Goal: Task Accomplishment & Management: Use online tool/utility

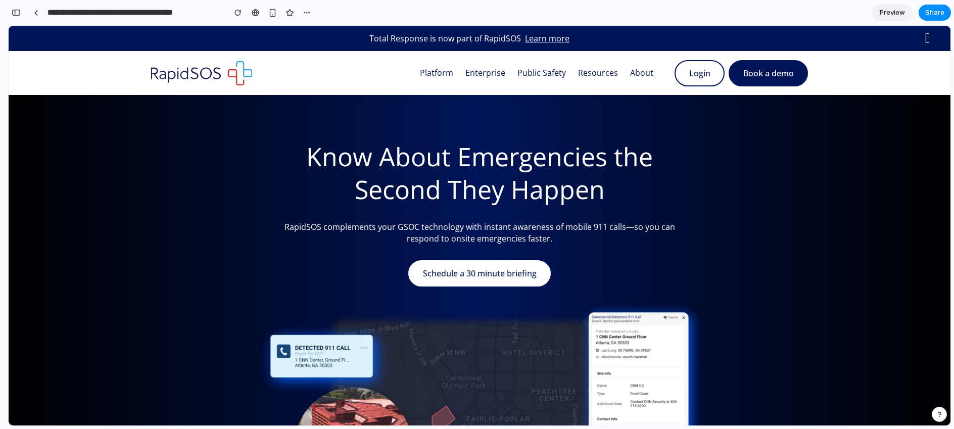
click at [888, 14] on span "Preview" at bounding box center [892, 13] width 25 height 10
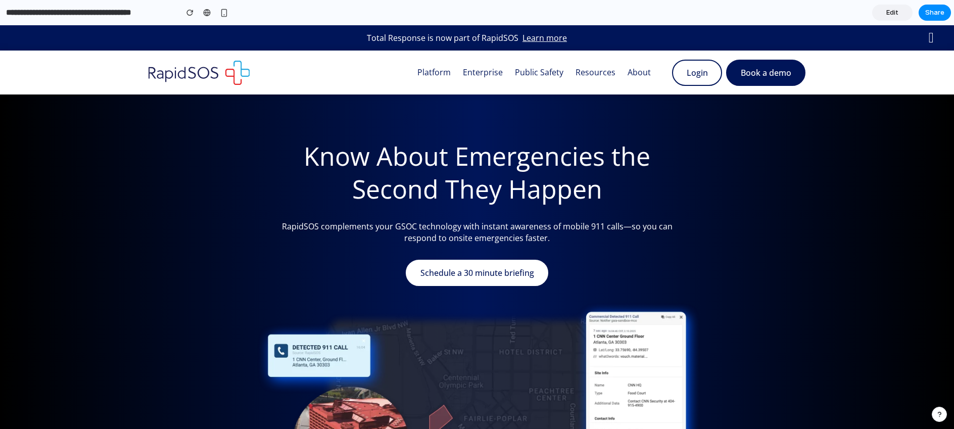
click at [888, 14] on span "Edit" at bounding box center [892, 13] width 12 height 10
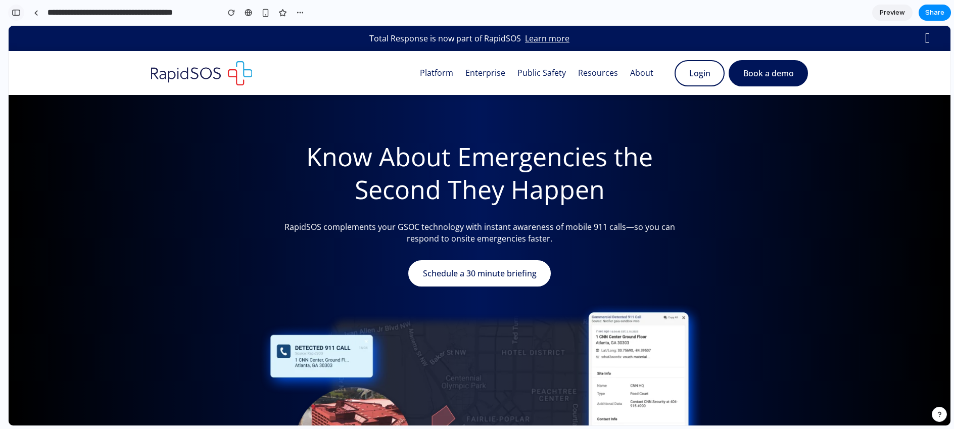
click at [17, 10] on div "button" at bounding box center [16, 12] width 9 height 7
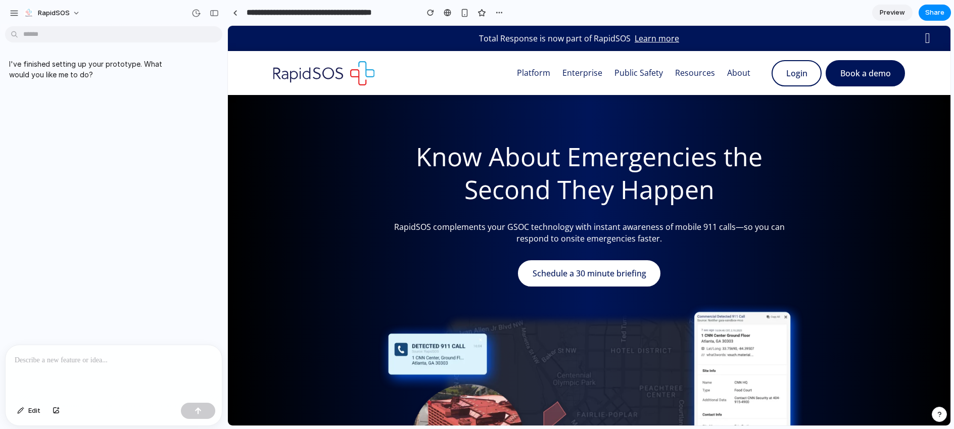
click at [106, 357] on p at bounding box center [114, 360] width 198 height 12
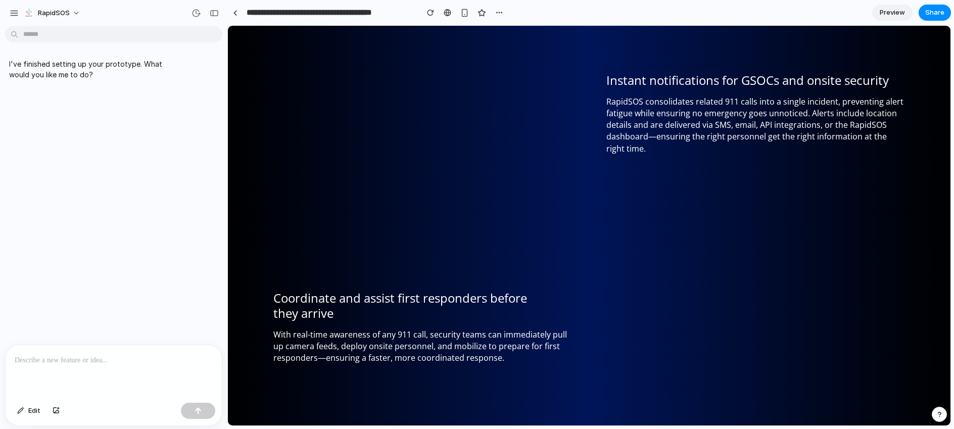
scroll to position [1298, 0]
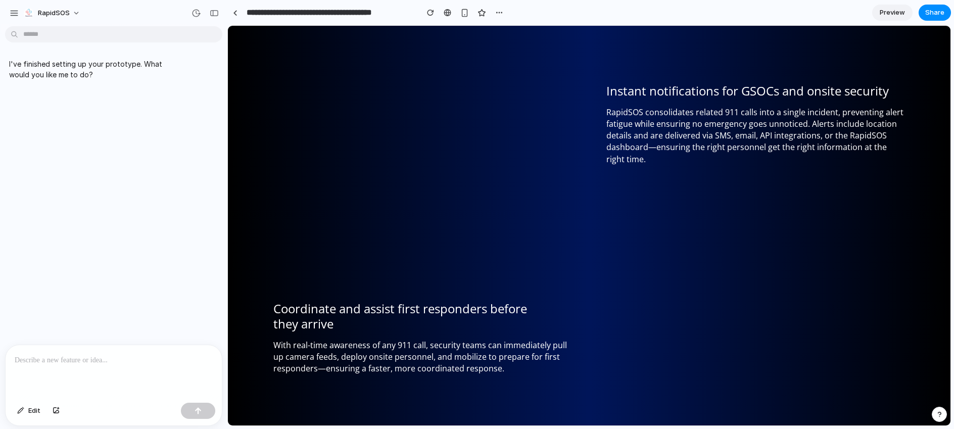
click at [157, 363] on p at bounding box center [114, 360] width 198 height 12
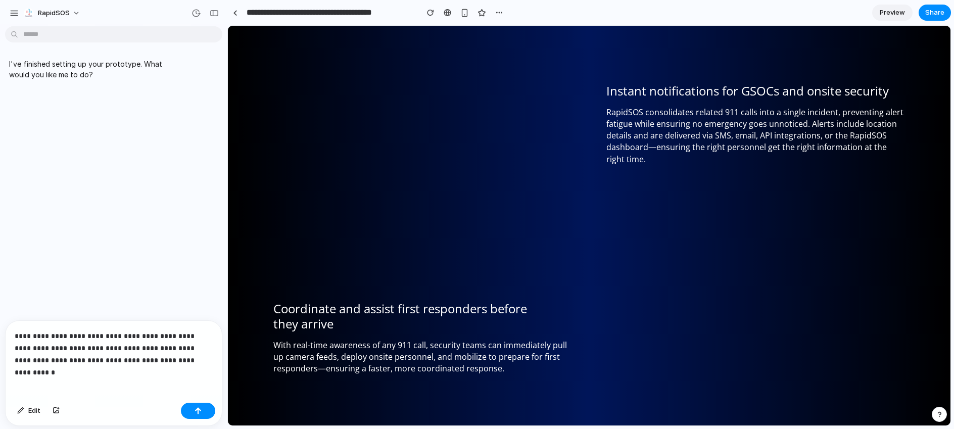
click at [149, 362] on p "**********" at bounding box center [114, 348] width 198 height 36
click at [134, 359] on p "**********" at bounding box center [114, 348] width 198 height 36
click at [210, 363] on p "**********" at bounding box center [114, 348] width 198 height 36
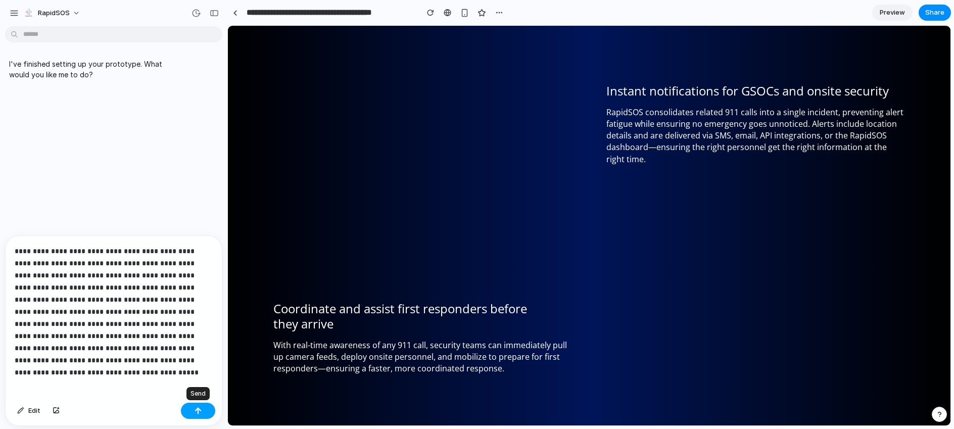
click at [197, 409] on div "button" at bounding box center [198, 410] width 7 height 7
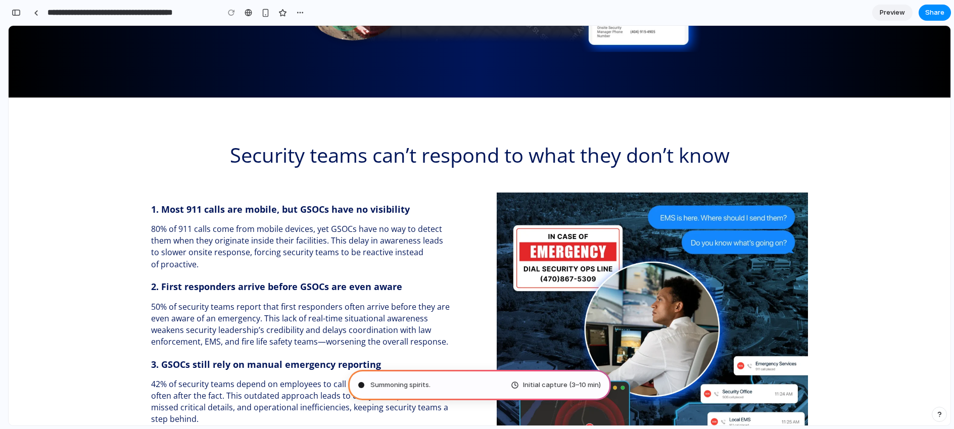
scroll to position [461, 0]
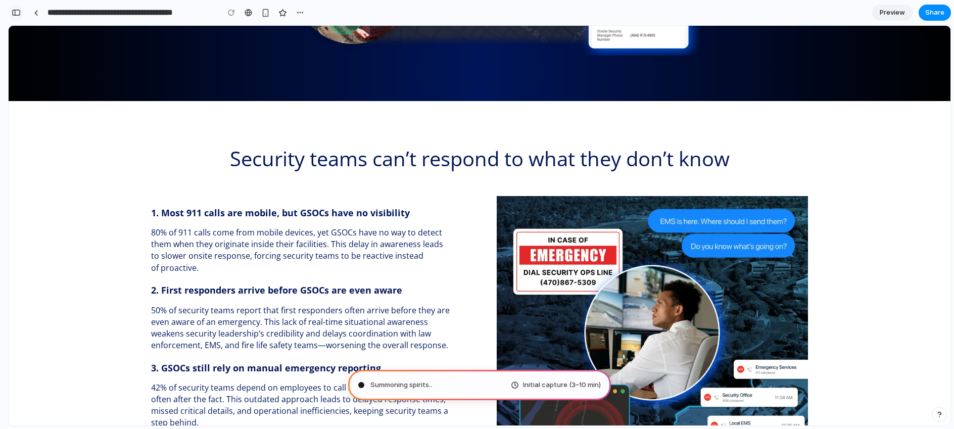
click at [20, 12] on button "button" at bounding box center [16, 13] width 16 height 16
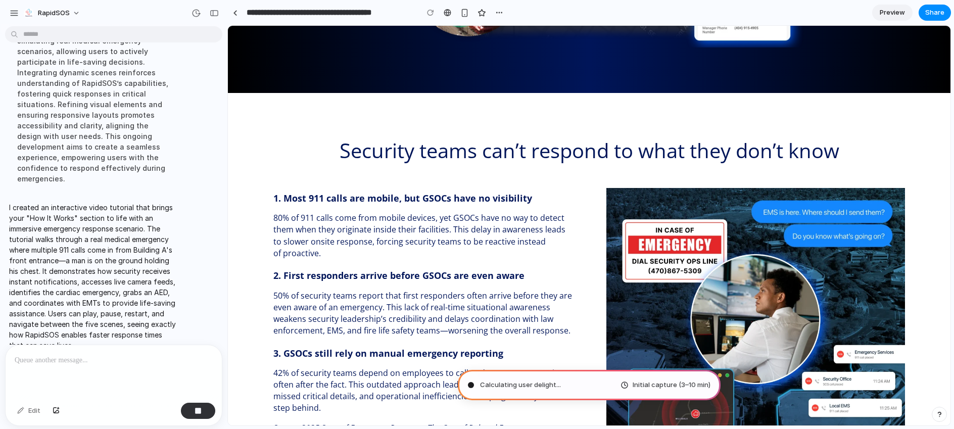
scroll to position [259, 0]
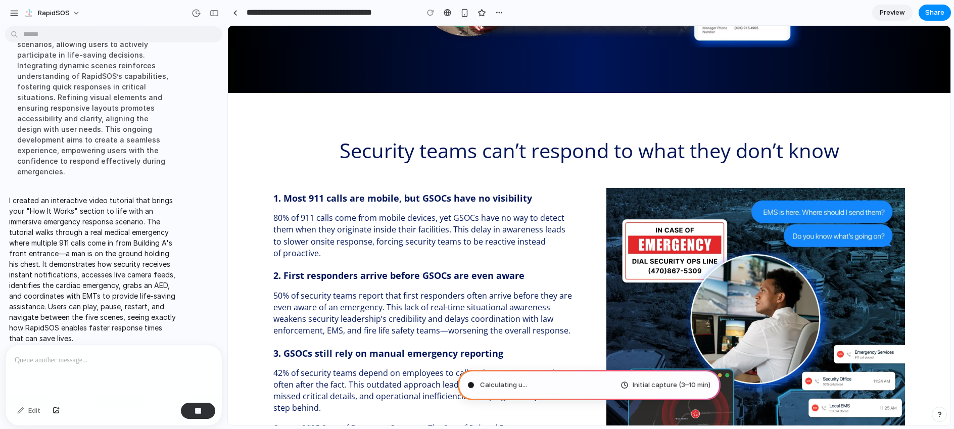
click at [323, 293] on p "50% of security teams report that first responders often arrive before they are…" at bounding box center [422, 313] width 299 height 47
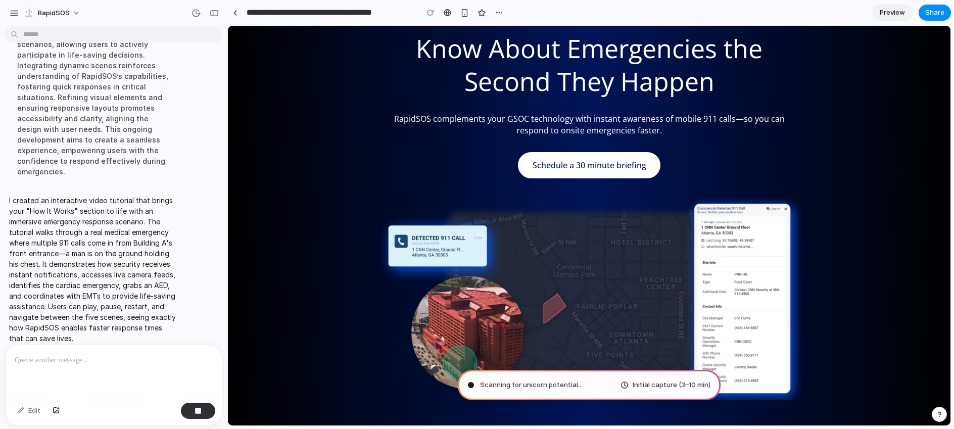
scroll to position [0, 0]
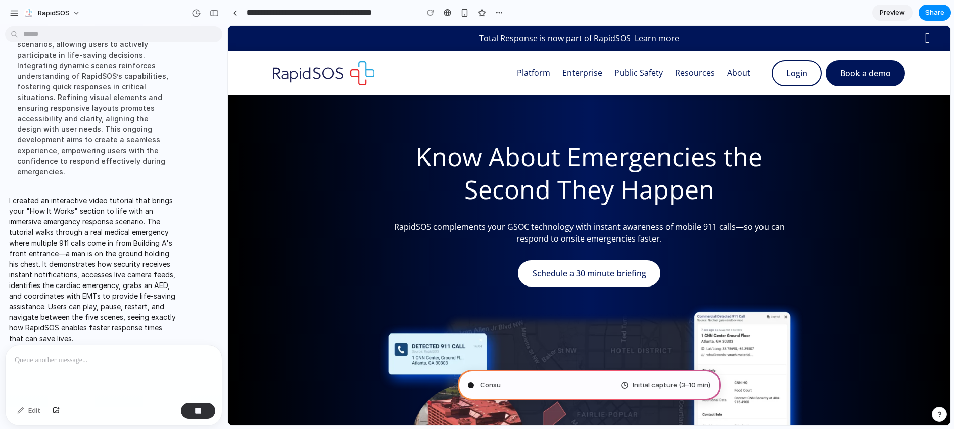
click at [65, 370] on div at bounding box center [114, 372] width 216 height 54
